Goal: Task Accomplishment & Management: Use online tool/utility

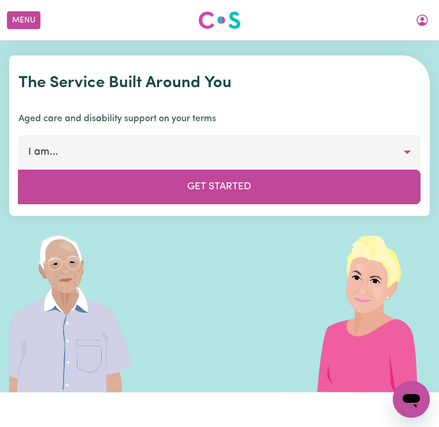
click at [19, 21] on button "Menu" at bounding box center [23, 21] width 33 height 18
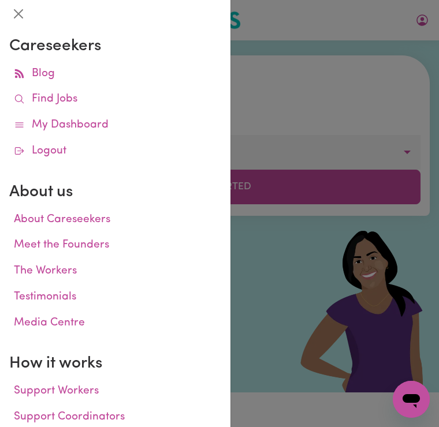
click at [76, 103] on link "Find Jobs" at bounding box center [115, 100] width 212 height 26
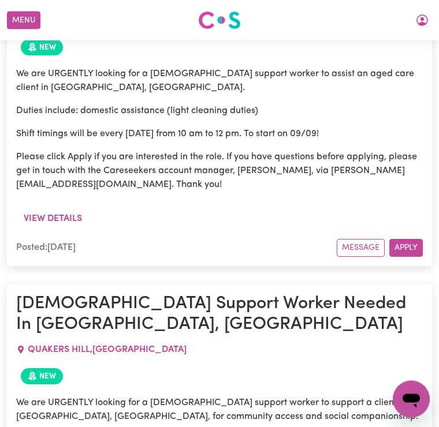
scroll to position [1970, 0]
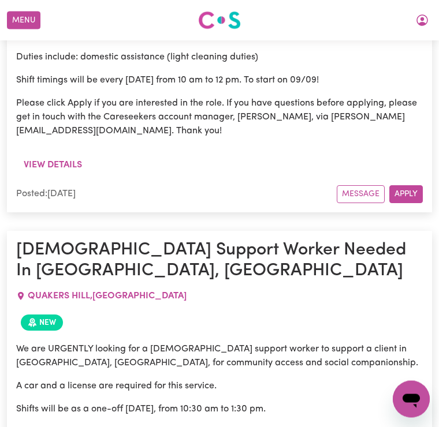
scroll to position [2024, 0]
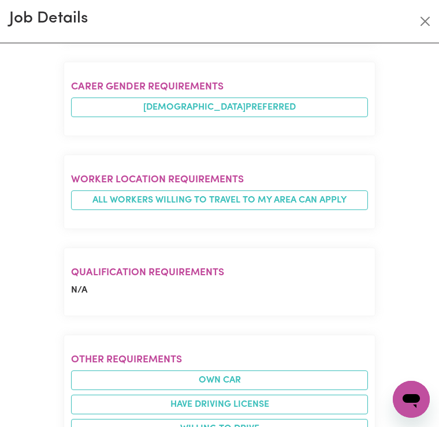
scroll to position [0, 0]
click at [433, 28] on button "Close" at bounding box center [424, 21] width 18 height 18
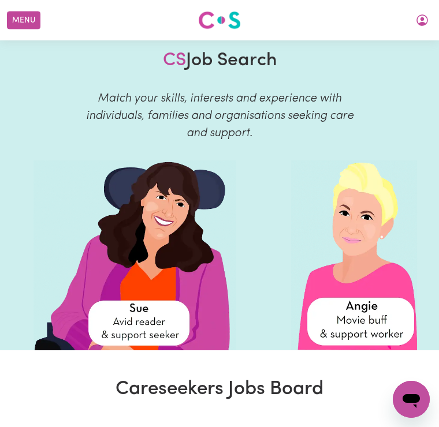
click at [29, 20] on button "Menu" at bounding box center [23, 21] width 33 height 18
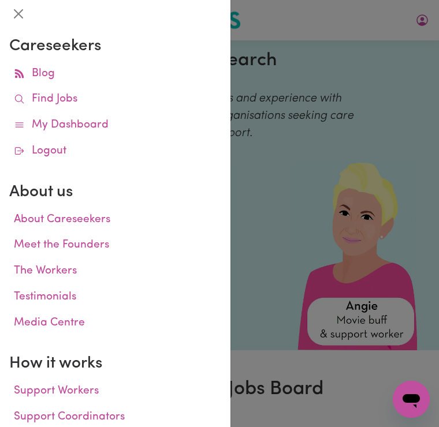
click at [81, 96] on link "Find Jobs" at bounding box center [115, 100] width 212 height 26
click at [103, 106] on link "Find Jobs" at bounding box center [115, 100] width 212 height 26
click at [65, 99] on link "Find Jobs" at bounding box center [115, 100] width 212 height 26
click at [407, 133] on div at bounding box center [219, 213] width 439 height 427
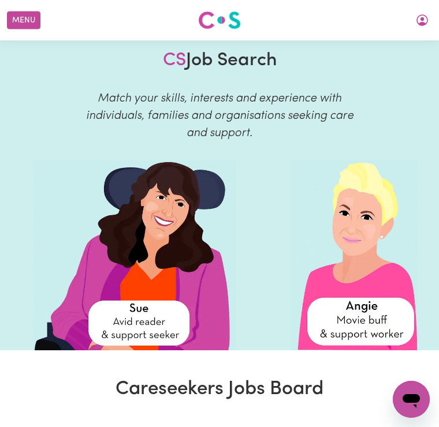
click at [29, 24] on button "Menu" at bounding box center [23, 21] width 33 height 18
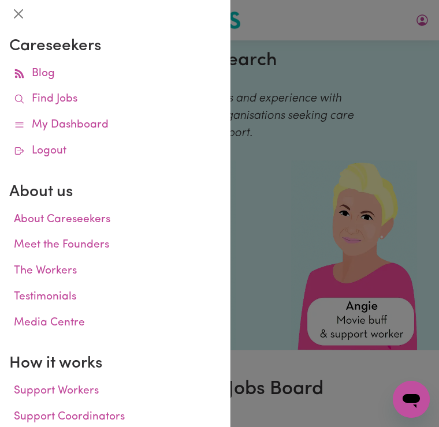
click at [51, 100] on link "Find Jobs" at bounding box center [115, 100] width 212 height 26
click at [75, 99] on link "Find Jobs" at bounding box center [115, 100] width 212 height 26
click at [65, 105] on link "Find Jobs" at bounding box center [115, 100] width 212 height 26
click at [118, 106] on link "Find Jobs" at bounding box center [115, 100] width 212 height 26
click at [165, 207] on link "About Careseekers" at bounding box center [115, 220] width 212 height 26
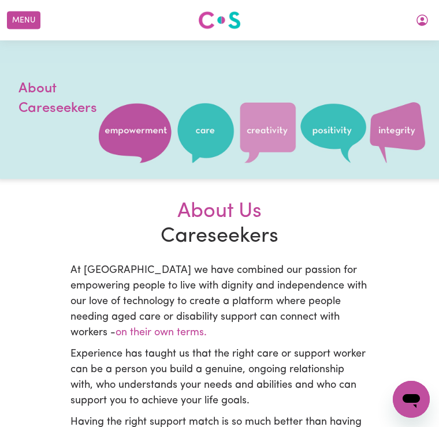
click at [33, 23] on button "Menu" at bounding box center [23, 21] width 33 height 18
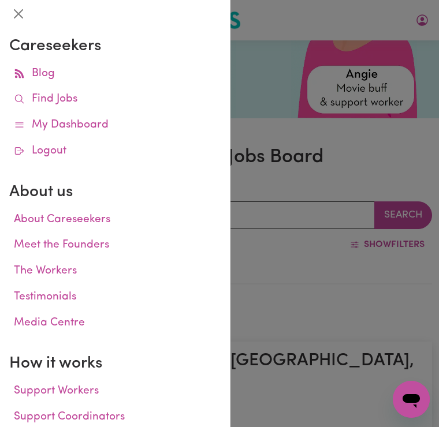
scroll to position [515, 0]
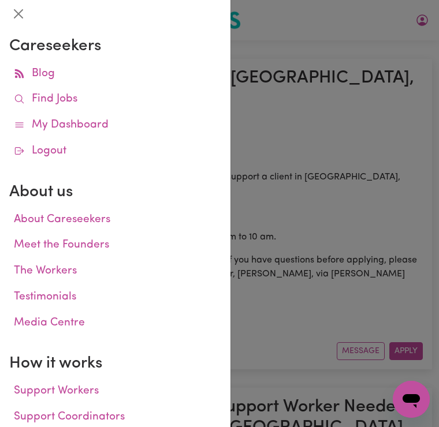
click at [73, 97] on link "Find Jobs" at bounding box center [115, 100] width 212 height 26
click at [408, 100] on div at bounding box center [219, 213] width 439 height 427
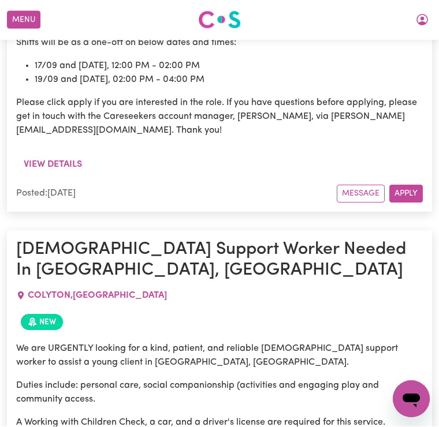
click at [27, 19] on button "Menu" at bounding box center [23, 21] width 33 height 18
